Goal: Check status: Check status

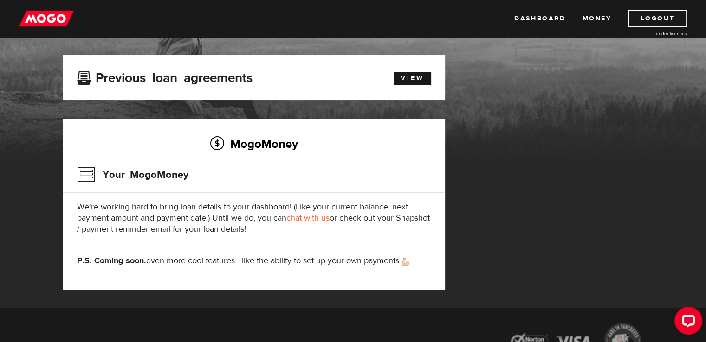
scroll to position [44, 0]
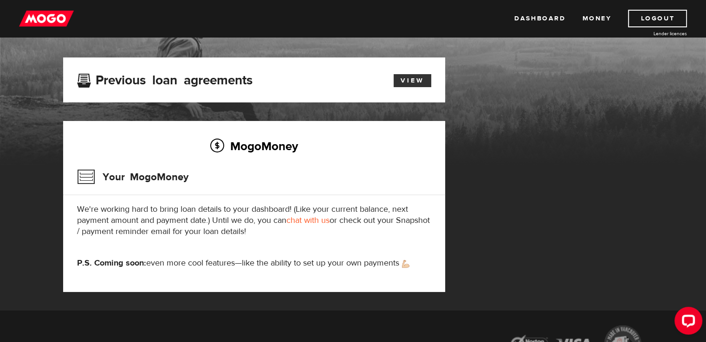
click at [424, 80] on link "View" at bounding box center [412, 80] width 38 height 13
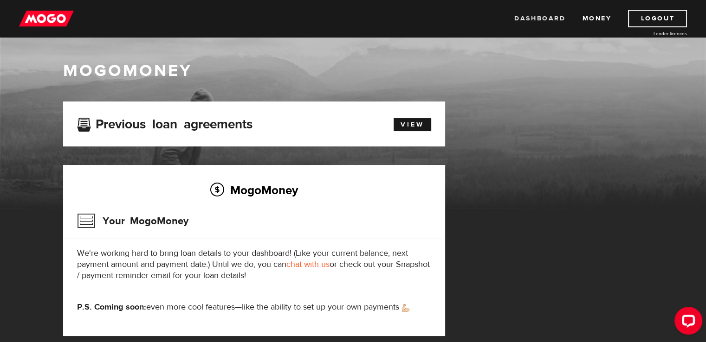
click at [544, 21] on link "Dashboard" at bounding box center [539, 19] width 51 height 18
click at [423, 124] on link "View" at bounding box center [412, 124] width 38 height 13
